Goal: Task Accomplishment & Management: Complete application form

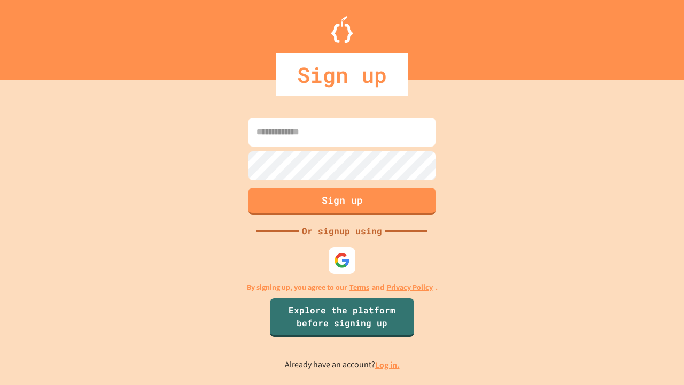
click at [388, 364] on link "Log in." at bounding box center [387, 364] width 25 height 11
